Goal: Task Accomplishment & Management: Manage account settings

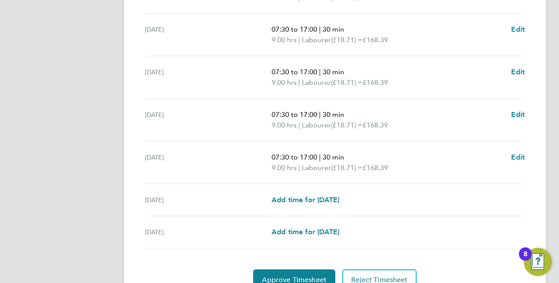
scroll to position [350, 0]
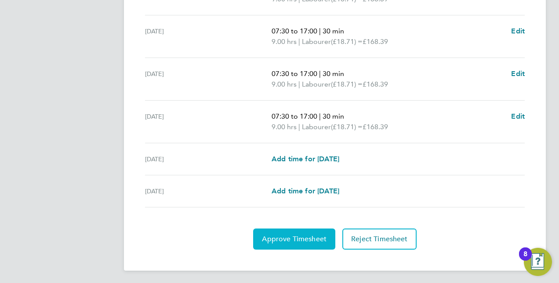
click at [283, 235] on span "Approve Timesheet" at bounding box center [294, 239] width 65 height 9
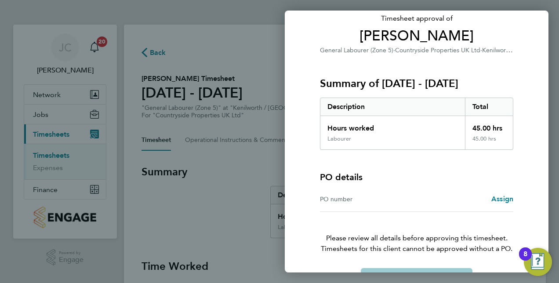
scroll to position [87, 0]
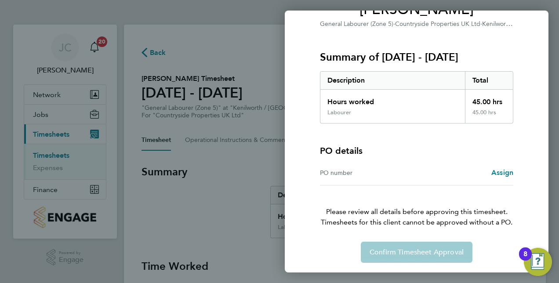
click at [350, 172] on div "PO number" at bounding box center [368, 173] width 97 height 11
click at [498, 170] on span "Assign" at bounding box center [503, 172] width 22 height 8
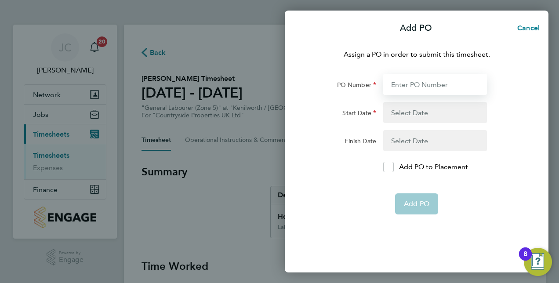
click at [427, 87] on input "PO Number" at bounding box center [435, 84] width 104 height 21
type input "CD548CT"
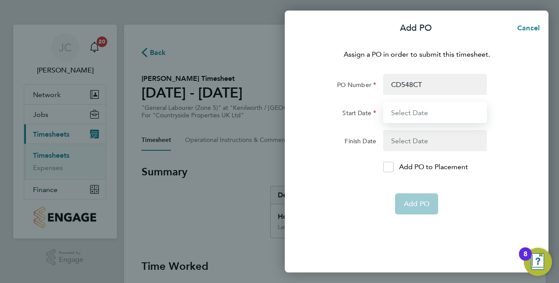
type input "11 Aug 25"
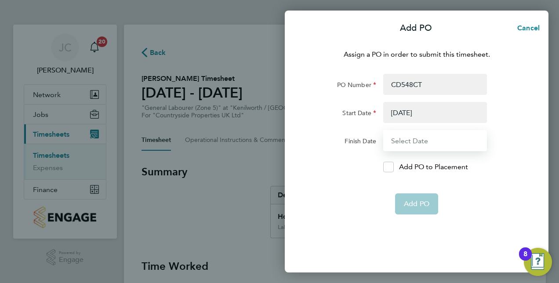
type input "31 Dec 25"
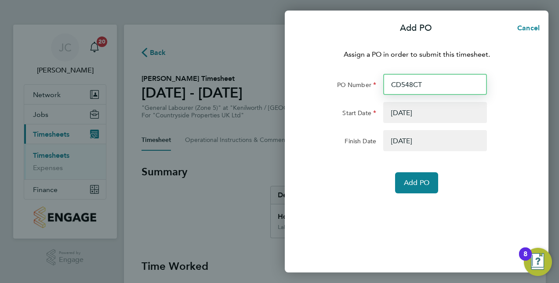
type input "CD548T"
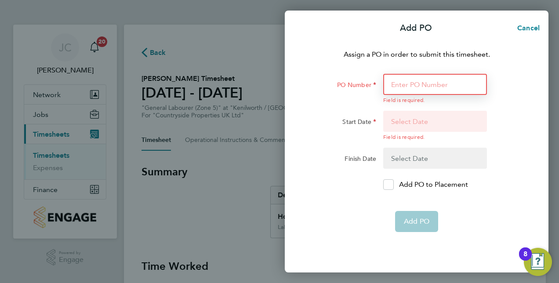
type input "B"
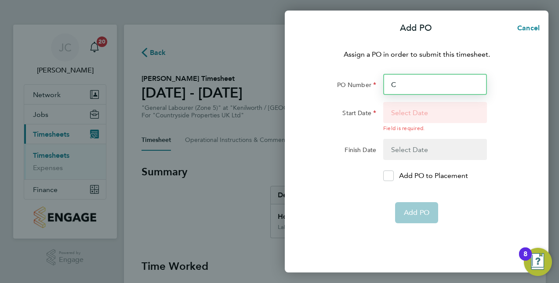
type input "CZ"
type input "5"
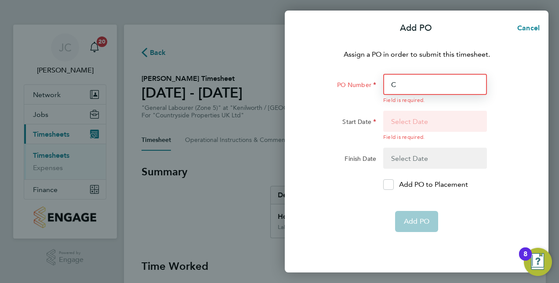
type input "CD"
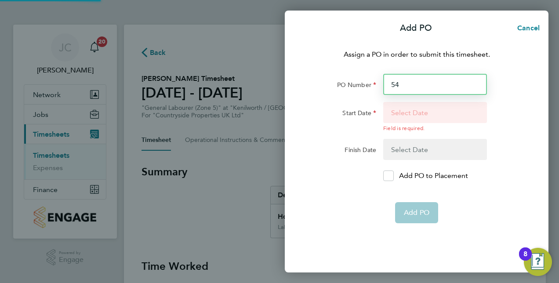
type input "5"
type input "CD"
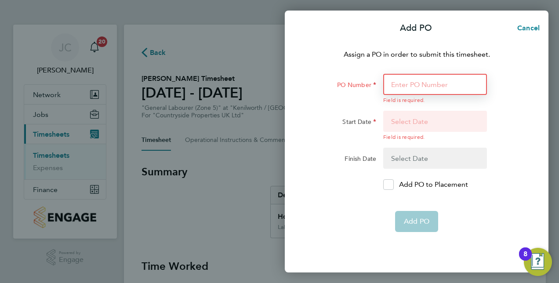
type input "CD548CT"
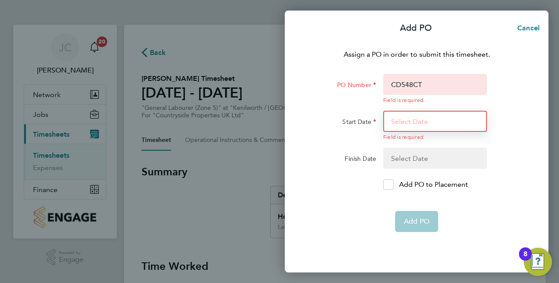
type input "11 Aug 25"
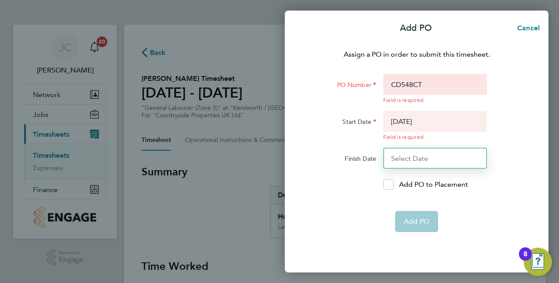
type input "31 Dec 25"
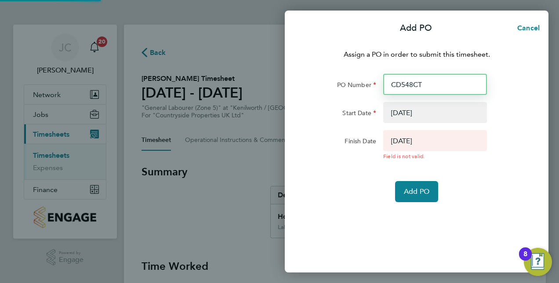
click at [431, 83] on input "CD548CT" at bounding box center [435, 84] width 104 height 21
type input "CD548C"
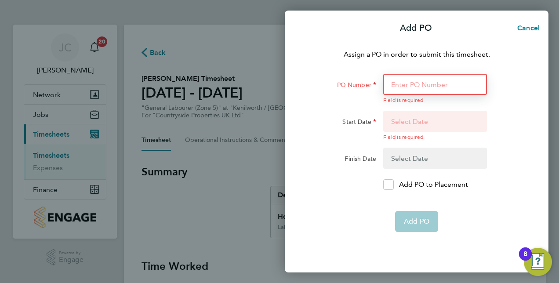
click at [407, 85] on input "PO Number" at bounding box center [435, 84] width 104 height 21
drag, startPoint x: 405, startPoint y: 85, endPoint x: 392, endPoint y: 80, distance: 13.4
click at [392, 80] on input "PO Number" at bounding box center [435, 84] width 104 height 21
type input "CD548CT"
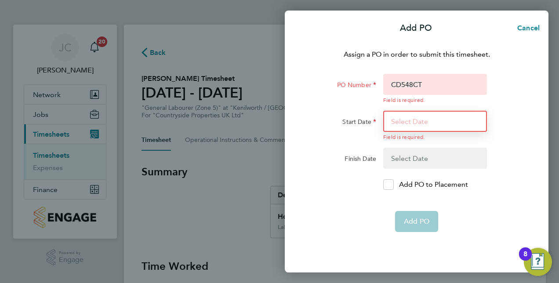
type input "11 Aug 25"
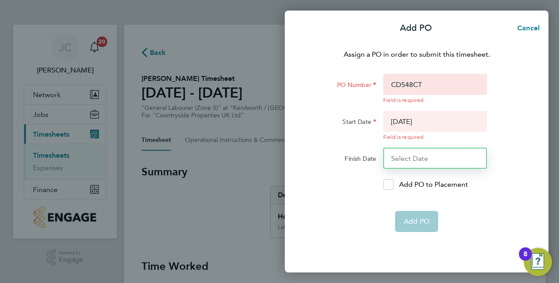
type input "31 Dec 25"
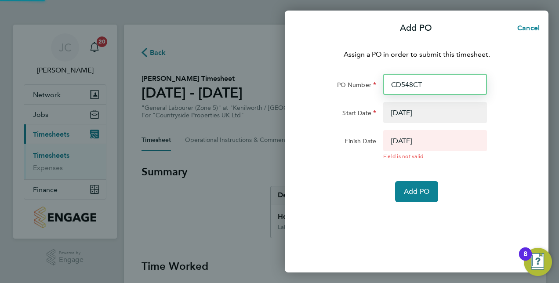
click at [416, 84] on input "CD548CT" at bounding box center [435, 84] width 104 height 21
type input "CD548BT"
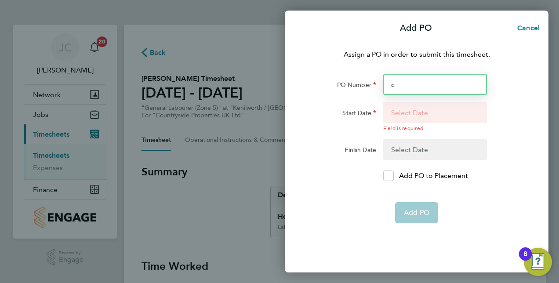
type input "cd"
type input "548"
type input "b"
type input "CD"
type input "5"
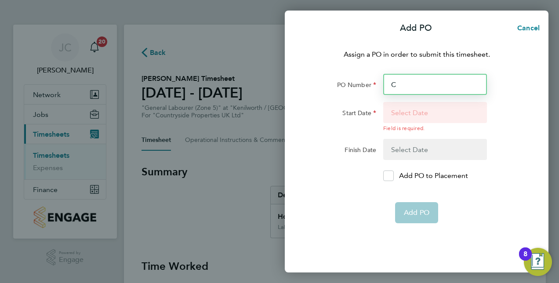
type input "CD"
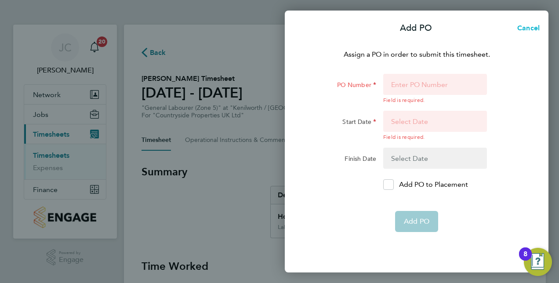
click at [518, 27] on span "Cancel" at bounding box center [527, 28] width 25 height 8
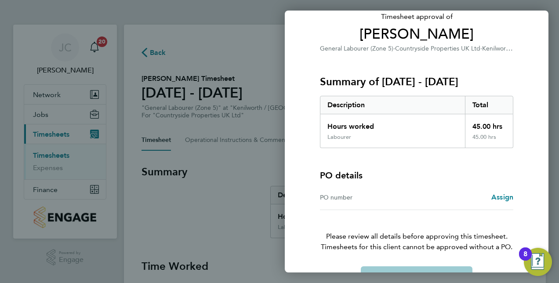
scroll to position [87, 0]
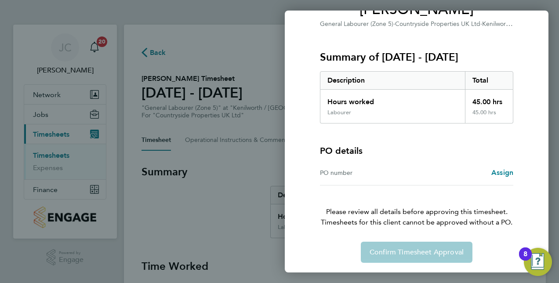
click at [410, 253] on div "Confirm Timesheet Approval" at bounding box center [417, 252] width 215 height 21
click at [504, 174] on span "Assign" at bounding box center [503, 172] width 22 height 8
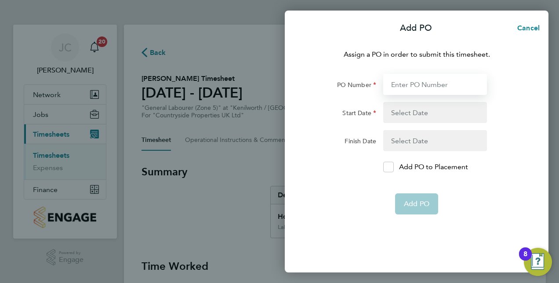
click at [412, 86] on input "PO Number" at bounding box center [435, 84] width 104 height 21
type input "CD548"
type input "02 Sep 24"
type input "30 Apr 25"
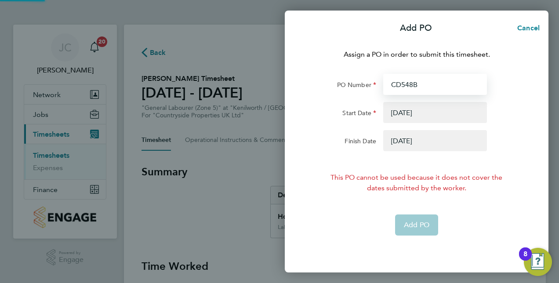
type input "CD548BB"
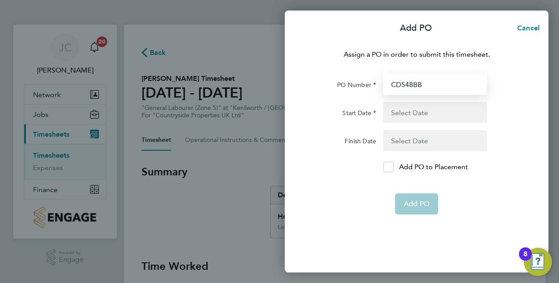
type input "CD548BB"
click at [405, 109] on button "button" at bounding box center [435, 112] width 104 height 21
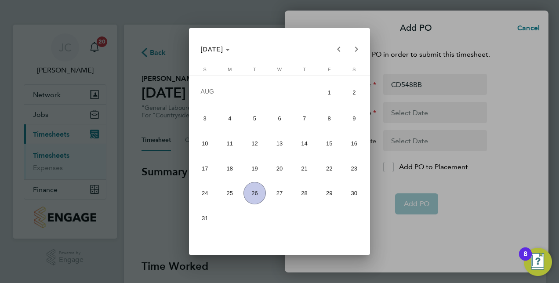
click at [227, 167] on span "18" at bounding box center [230, 168] width 22 height 22
type input "18 Aug 25"
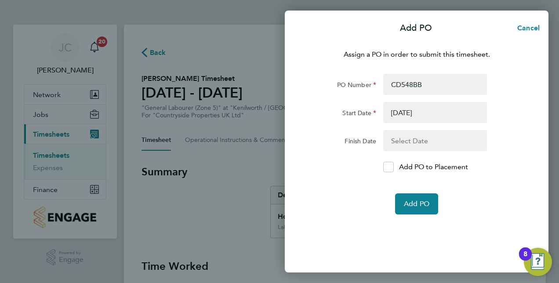
click at [398, 135] on button "button" at bounding box center [435, 140] width 104 height 21
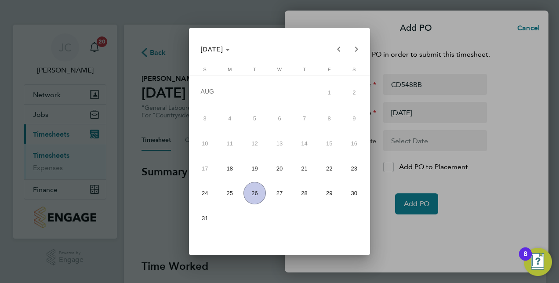
click at [208, 188] on span "24" at bounding box center [205, 193] width 22 height 22
type input "24 Aug 25"
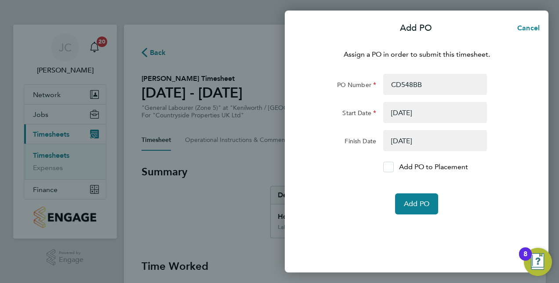
click at [394, 170] on form "PO Number CD548BB Start Date 18 Aug 25 Finish Date 24 Aug 25 Add PO to Placemen…" at bounding box center [417, 144] width 215 height 141
drag, startPoint x: 394, startPoint y: 170, endPoint x: 390, endPoint y: 168, distance: 4.9
click at [390, 168] on icon at bounding box center [388, 167] width 7 height 6
click at [392, 167] on input "Add PO to Placement" at bounding box center [392, 167] width 0 height 0
drag, startPoint x: 410, startPoint y: 203, endPoint x: 411, endPoint y: 194, distance: 8.4
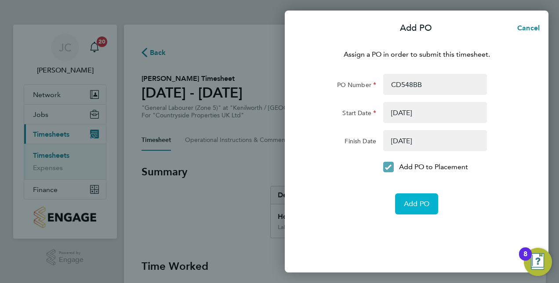
click at [411, 201] on span "Add PO" at bounding box center [417, 204] width 26 height 9
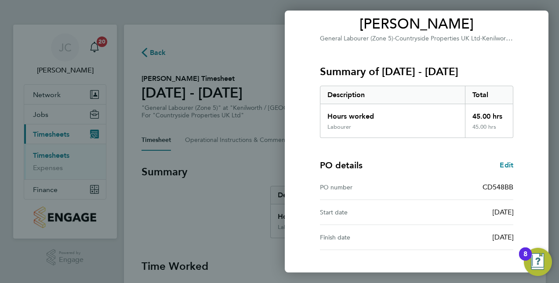
scroll to position [137, 0]
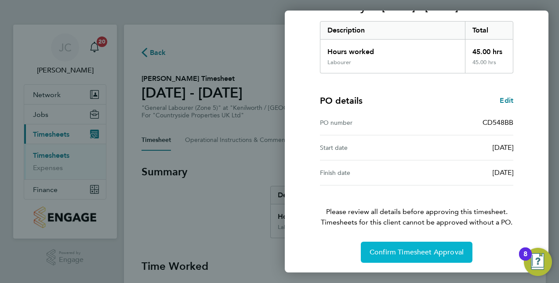
click at [397, 255] on span "Confirm Timesheet Approval" at bounding box center [417, 252] width 94 height 9
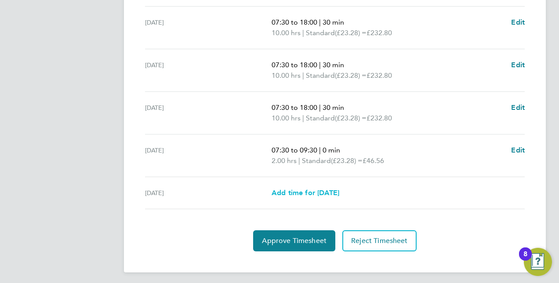
scroll to position [361, 0]
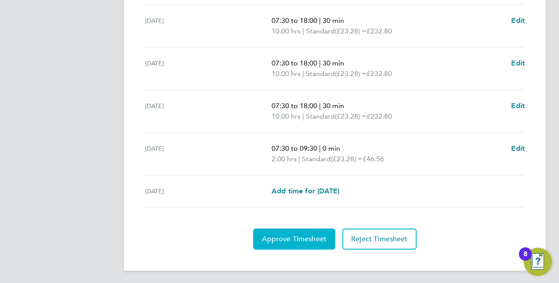
click at [273, 239] on span "Approve Timesheet" at bounding box center [294, 239] width 65 height 9
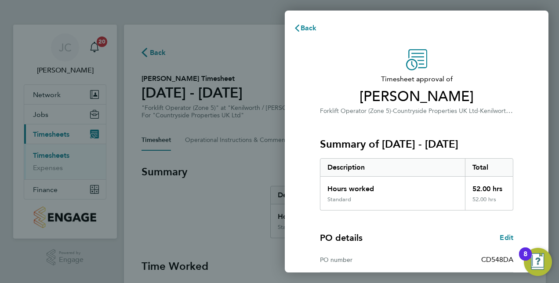
scroll to position [137, 0]
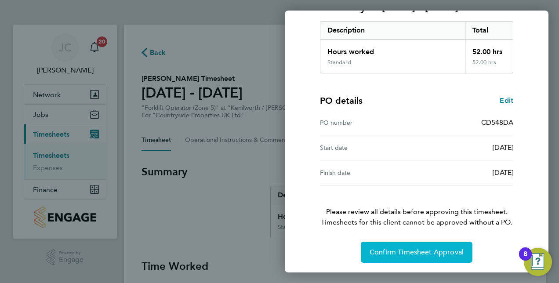
click at [387, 252] on span "Confirm Timesheet Approval" at bounding box center [417, 252] width 94 height 9
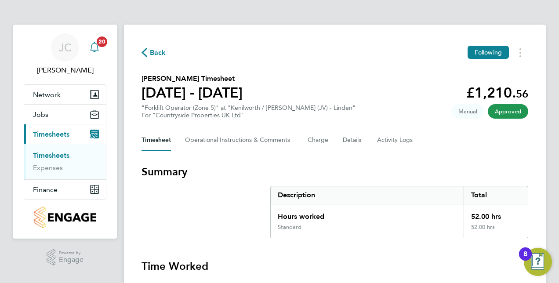
click at [93, 49] on icon "Main navigation" at bounding box center [94, 47] width 11 height 11
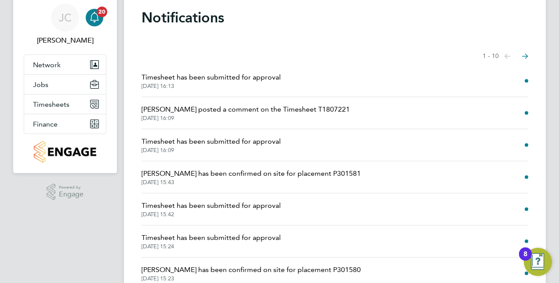
scroll to position [44, 0]
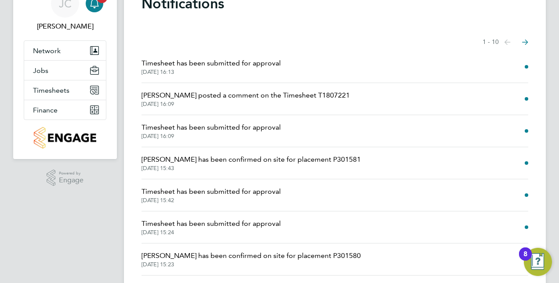
click at [207, 64] on span "Timesheet has been submitted for approval" at bounding box center [211, 63] width 139 height 11
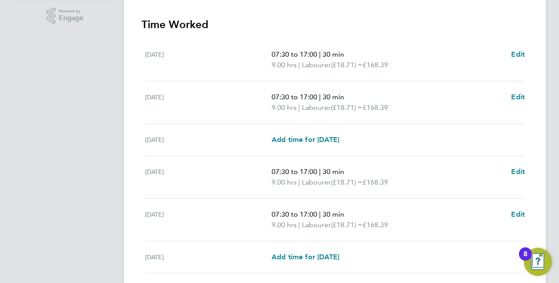
scroll to position [308, 0]
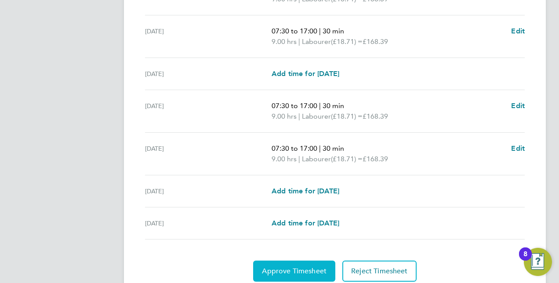
click at [296, 271] on span "Approve Timesheet" at bounding box center [294, 271] width 65 height 9
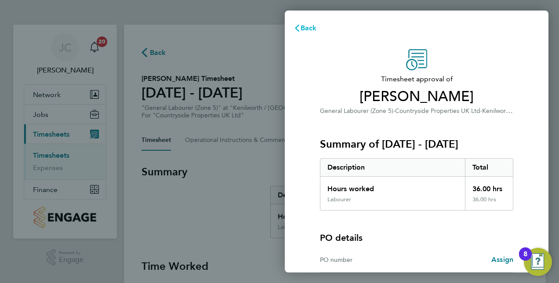
click at [302, 28] on span "Back" at bounding box center [309, 28] width 16 height 8
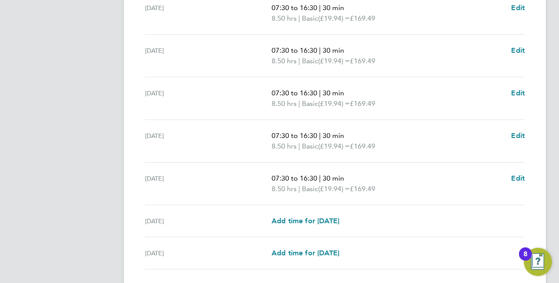
scroll to position [350, 0]
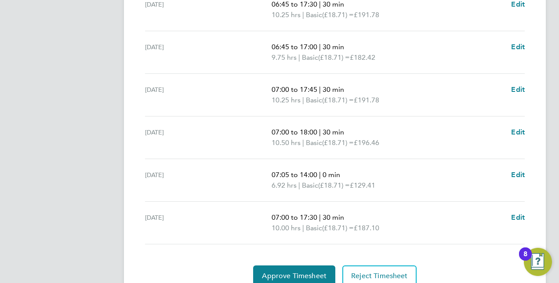
scroll to position [372, 0]
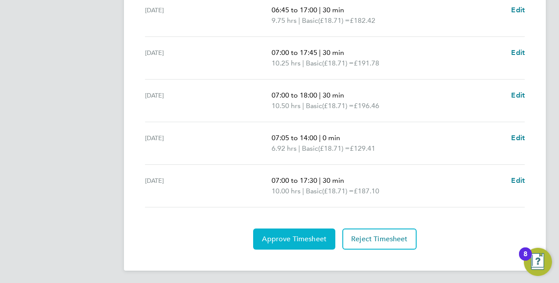
click at [301, 243] on button "Approve Timesheet" at bounding box center [294, 239] width 82 height 21
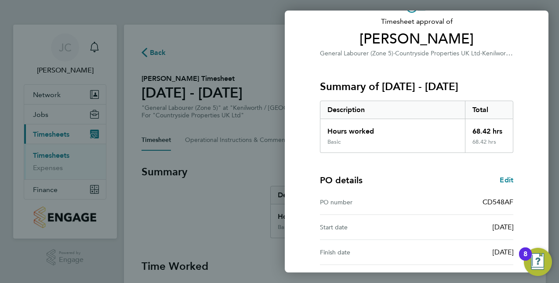
scroll to position [137, 0]
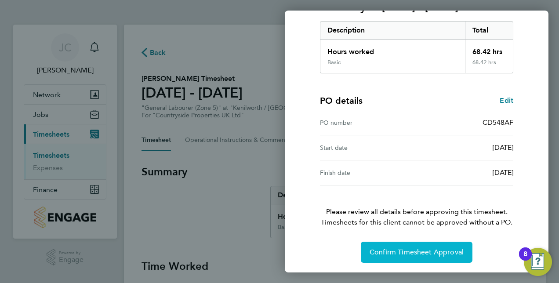
click at [411, 255] on span "Confirm Timesheet Approval" at bounding box center [417, 252] width 94 height 9
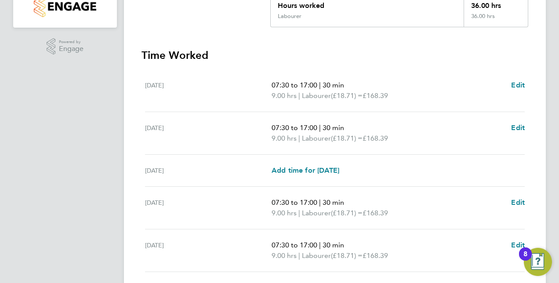
scroll to position [308, 0]
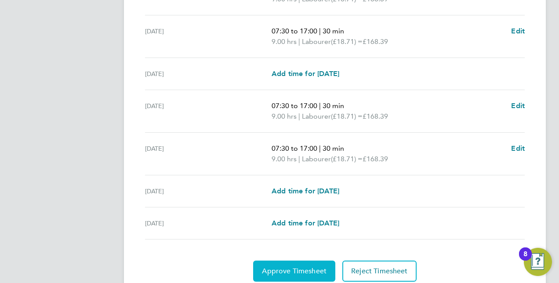
click at [286, 273] on button "Approve Timesheet" at bounding box center [294, 271] width 82 height 21
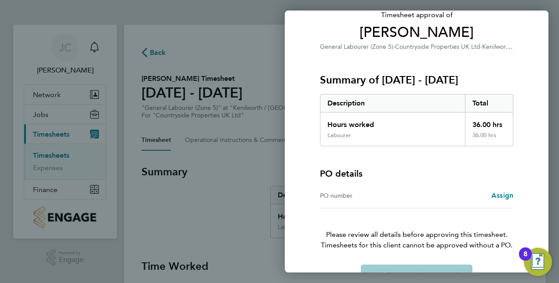
scroll to position [87, 0]
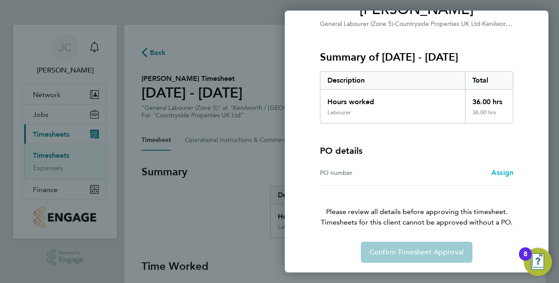
click at [507, 170] on span "Assign" at bounding box center [503, 172] width 22 height 8
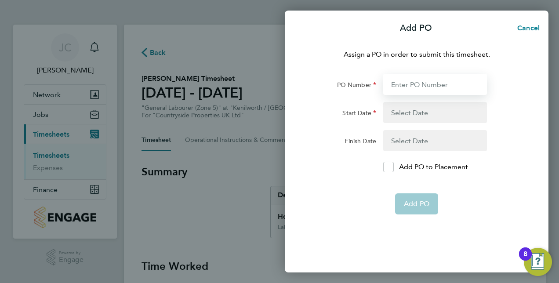
click at [409, 85] on input "PO Number" at bounding box center [435, 84] width 104 height 21
type input "CD548"
type input "02 Sep 24"
type input "30 Apr 25"
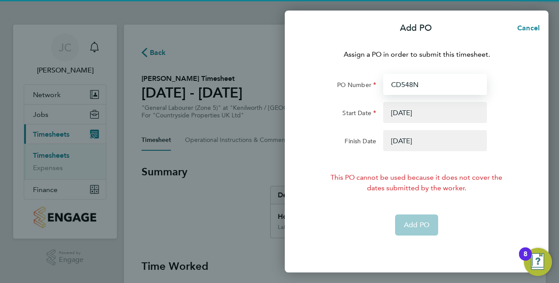
type input "CD548NM"
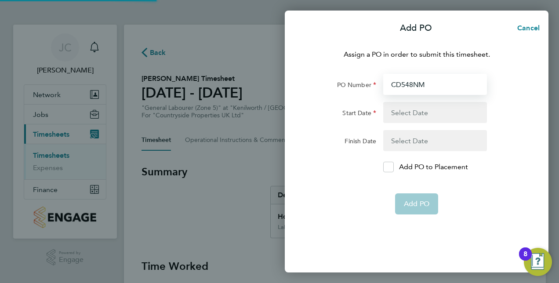
type input "CD548NM"
click at [401, 114] on button "button" at bounding box center [435, 112] width 104 height 21
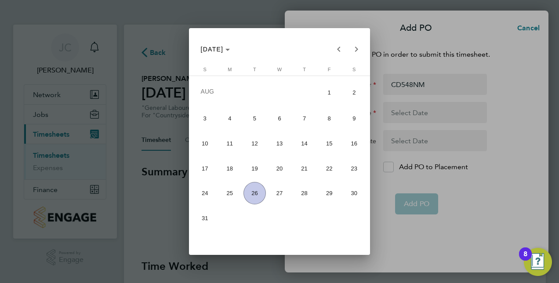
click at [230, 170] on span "18" at bounding box center [230, 168] width 22 height 22
type input "18 Aug 25"
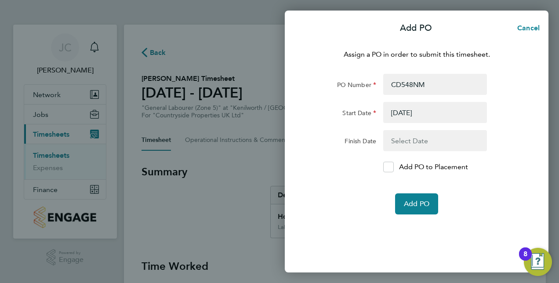
click at [428, 144] on button "button" at bounding box center [435, 140] width 104 height 21
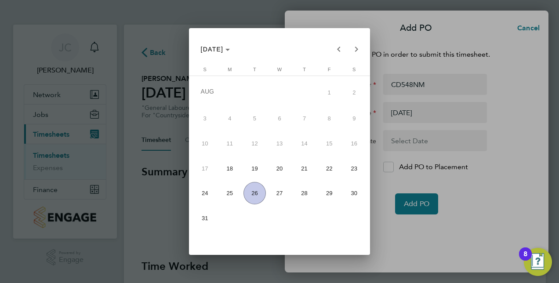
click at [207, 192] on span "24" at bounding box center [205, 193] width 22 height 22
type input "24 Aug 25"
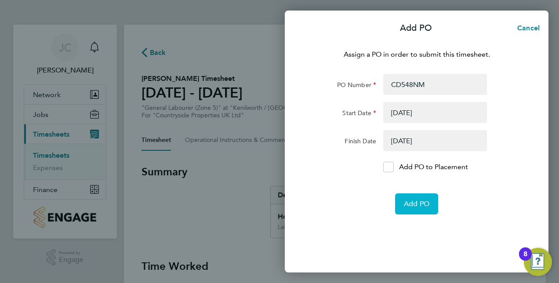
click at [418, 200] on span "Add PO" at bounding box center [417, 204] width 26 height 9
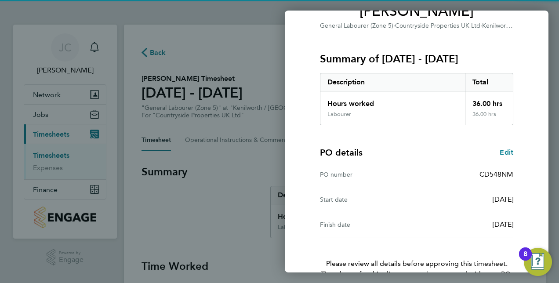
scroll to position [137, 0]
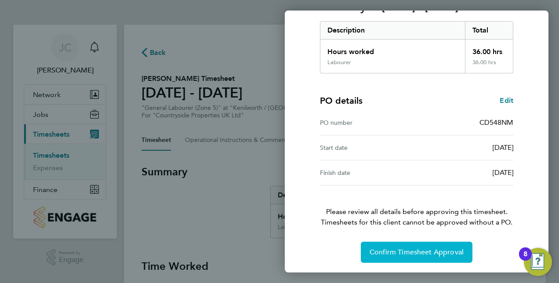
click at [400, 248] on span "Confirm Timesheet Approval" at bounding box center [417, 252] width 94 height 9
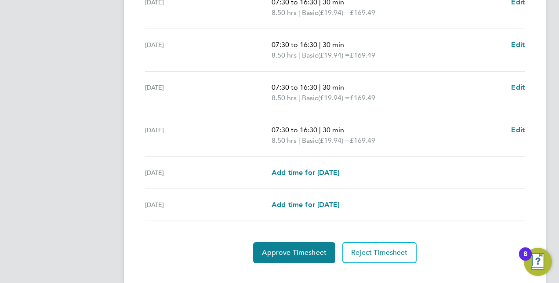
scroll to position [350, 0]
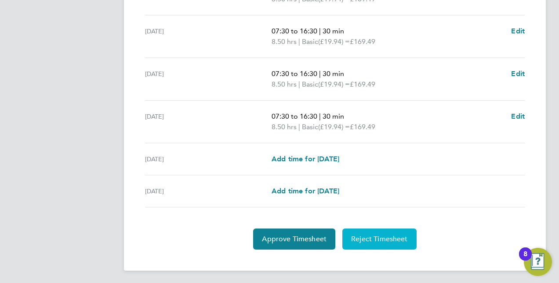
click at [378, 232] on button "Reject Timesheet" at bounding box center [380, 239] width 74 height 21
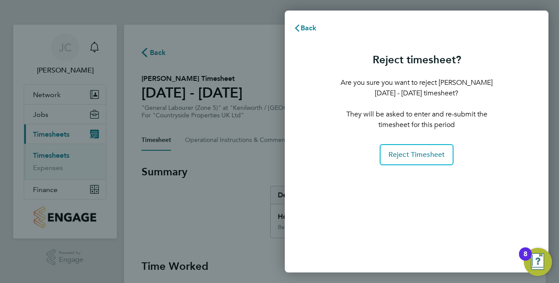
click at [417, 143] on div "Reject timesheet? Are you sure you want to reject Amandeep Singh's 18 - 24 Aug …" at bounding box center [416, 107] width 155 height 116
click at [413, 151] on span "Reject Timesheet" at bounding box center [417, 154] width 57 height 9
